Goal: Information Seeking & Learning: Learn about a topic

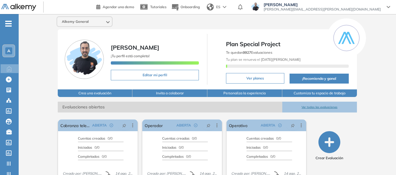
click at [6, 56] on div "A" at bounding box center [9, 51] width 12 height 12
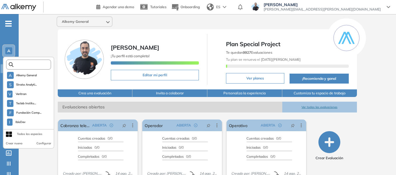
click at [32, 66] on input "text" at bounding box center [30, 64] width 34 height 4
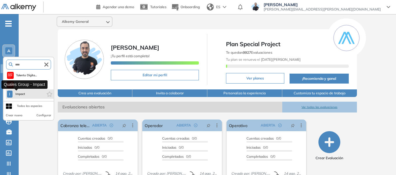
type input "****"
click at [21, 93] on span "Impact" at bounding box center [20, 94] width 11 height 5
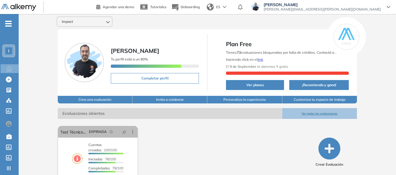
scroll to position [27, 0]
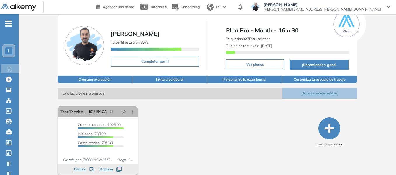
scroll to position [20, 0]
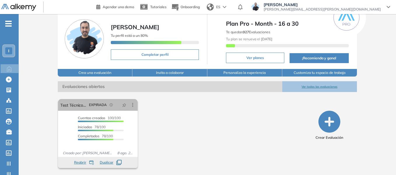
click at [9, 50] on span "I" at bounding box center [8, 50] width 1 height 5
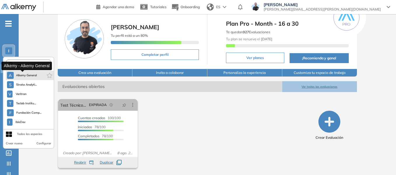
click at [27, 75] on span "Alkemy General" at bounding box center [26, 75] width 21 height 5
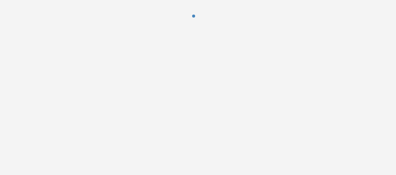
scroll to position [0, 0]
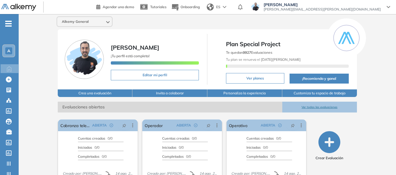
click at [9, 53] on span "A" at bounding box center [8, 50] width 3 height 5
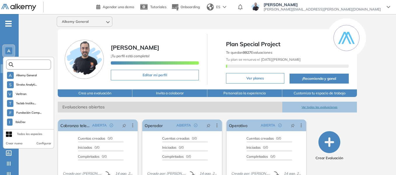
click at [20, 63] on input "text" at bounding box center [30, 64] width 34 height 4
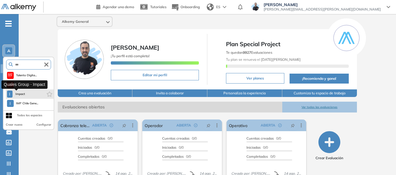
type input "***"
click at [25, 96] on button "I Impact" at bounding box center [16, 93] width 19 height 7
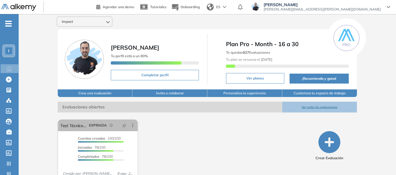
scroll to position [20, 0]
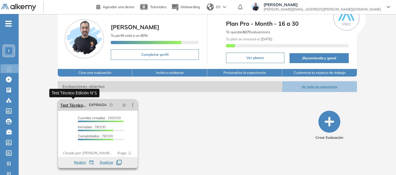
click at [74, 105] on link "Test Técnico Edición N°1" at bounding box center [73, 105] width 26 height 12
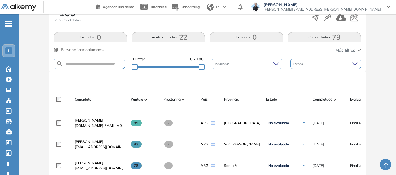
scroll to position [146, 0]
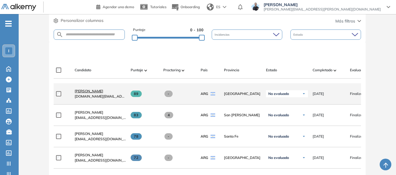
click at [92, 93] on span "[PERSON_NAME]" at bounding box center [89, 91] width 29 height 4
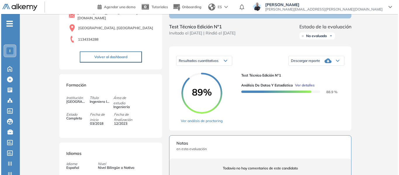
scroll to position [58, 0]
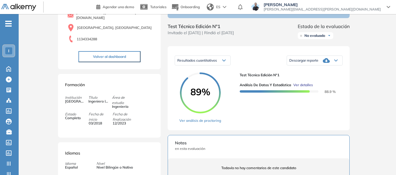
click at [307, 88] on span "Ver detalles" at bounding box center [304, 84] width 20 height 5
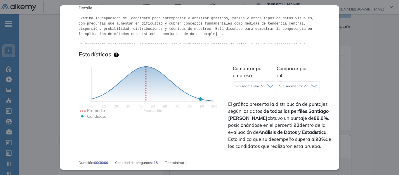
scroll to position [117, 0]
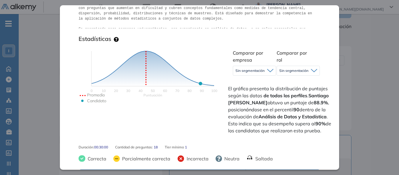
click at [248, 72] on span "Sin segmentación" at bounding box center [249, 70] width 29 height 5
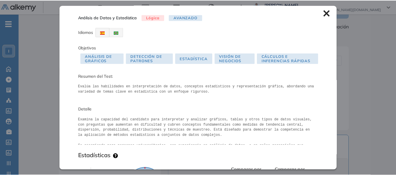
scroll to position [0, 0]
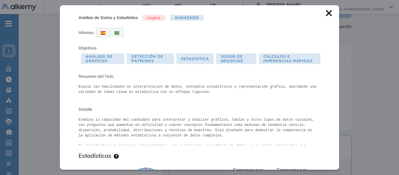
click at [327, 14] on icon at bounding box center [328, 13] width 6 height 6
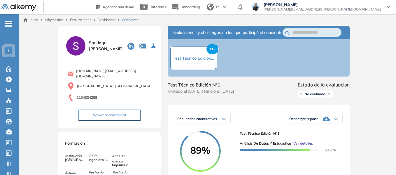
click at [7, 52] on div "I" at bounding box center [8, 50] width 7 height 7
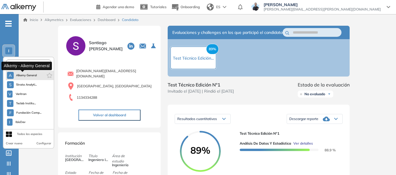
click at [24, 77] on span "Alkemy General" at bounding box center [26, 75] width 21 height 5
